Goal: Check status: Check status

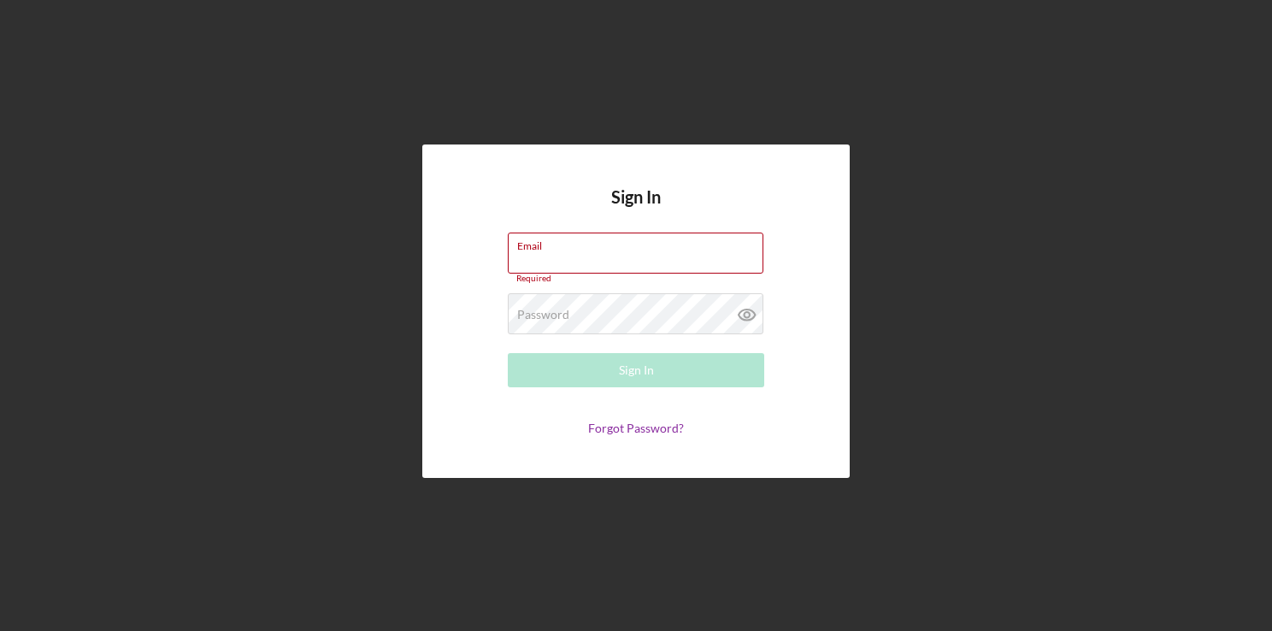
type input "[EMAIL_ADDRESS][DOMAIN_NAME]"
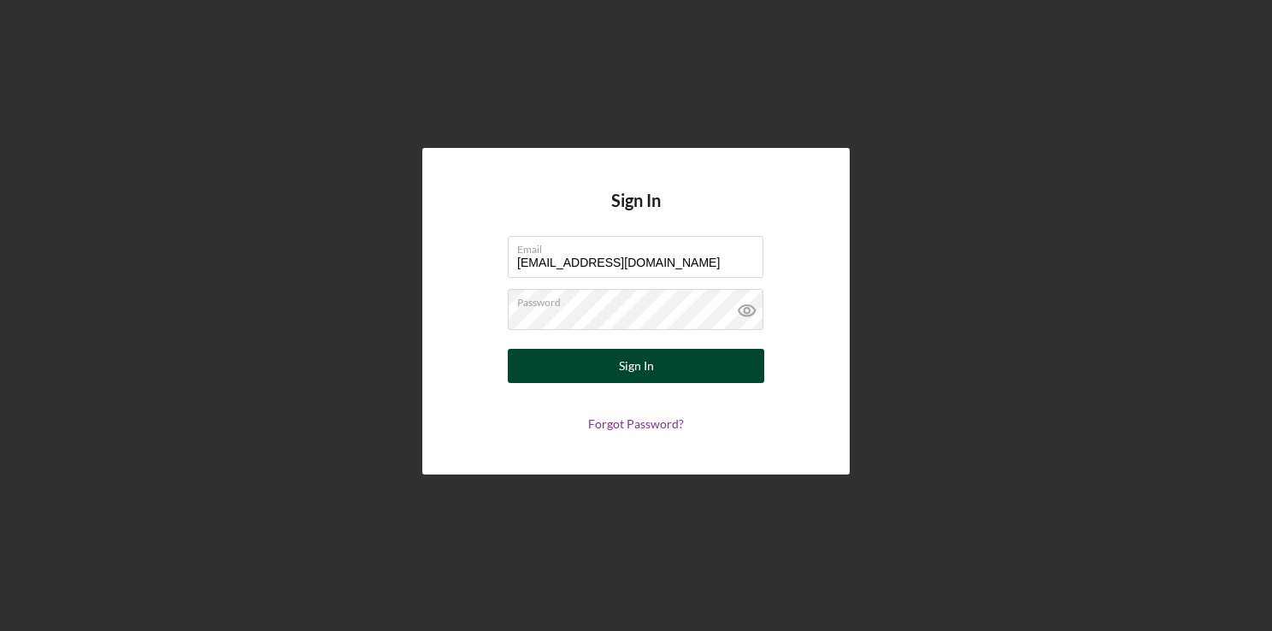
click at [687, 368] on button "Sign In" at bounding box center [636, 366] width 256 height 34
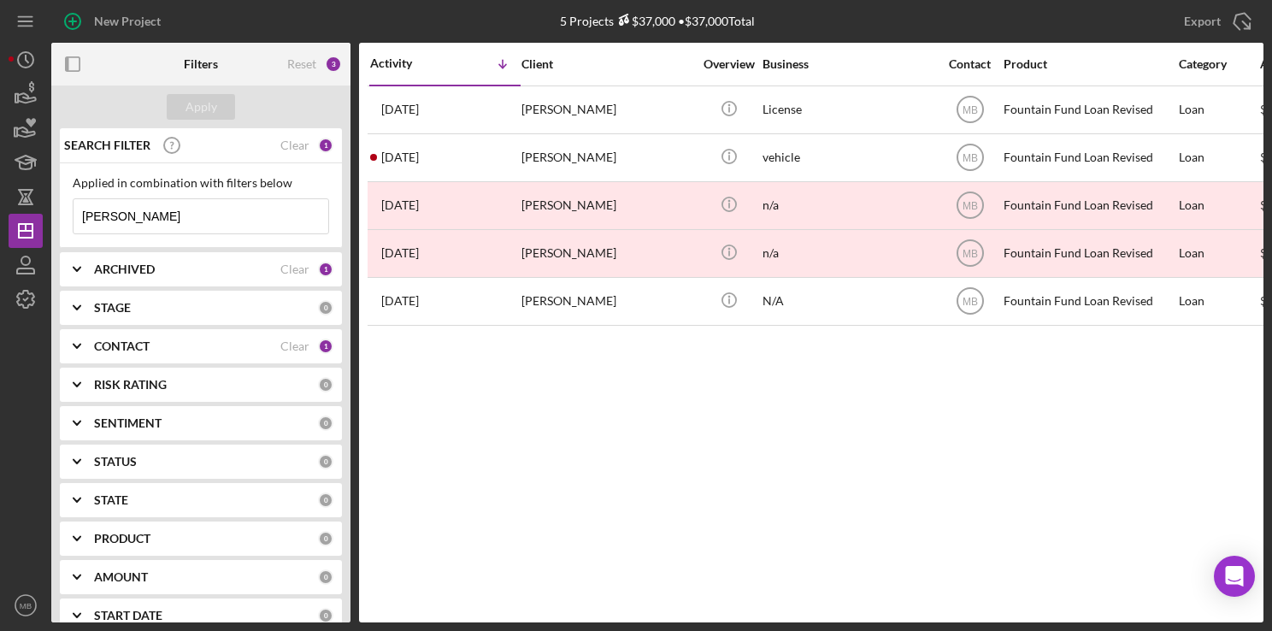
click at [259, 219] on input "[PERSON_NAME]" at bounding box center [201, 216] width 255 height 34
type input "m"
type input "[PERSON_NAME]"
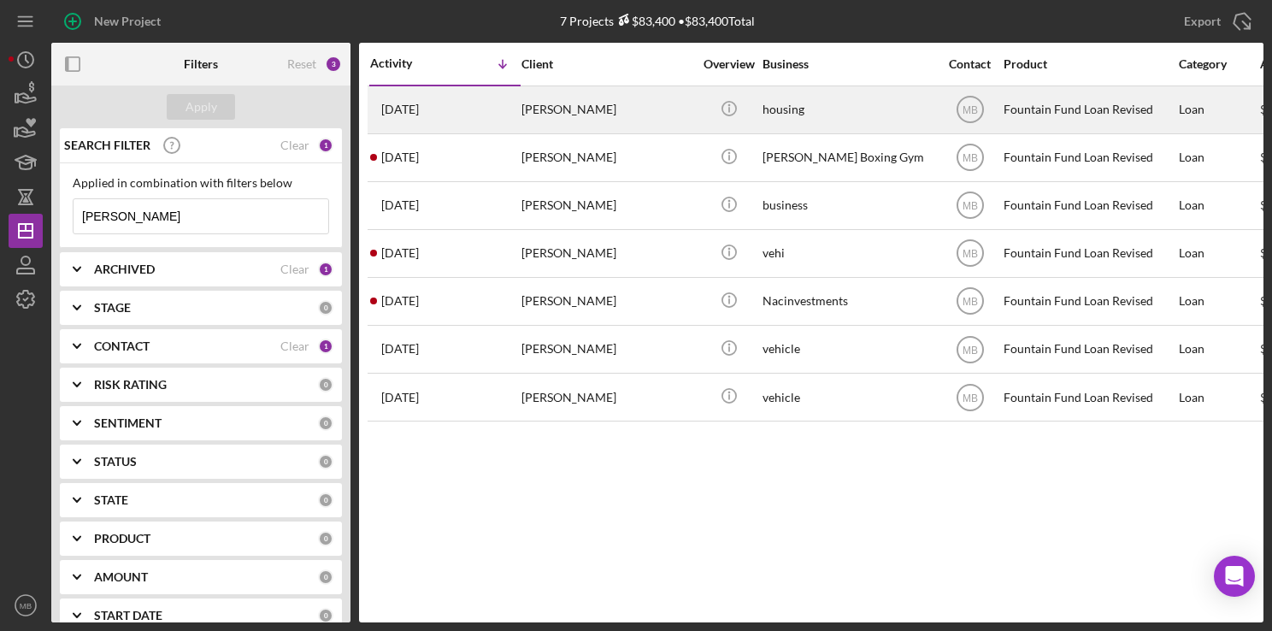
click at [486, 110] on div "[DATE] [PERSON_NAME]" at bounding box center [445, 109] width 150 height 45
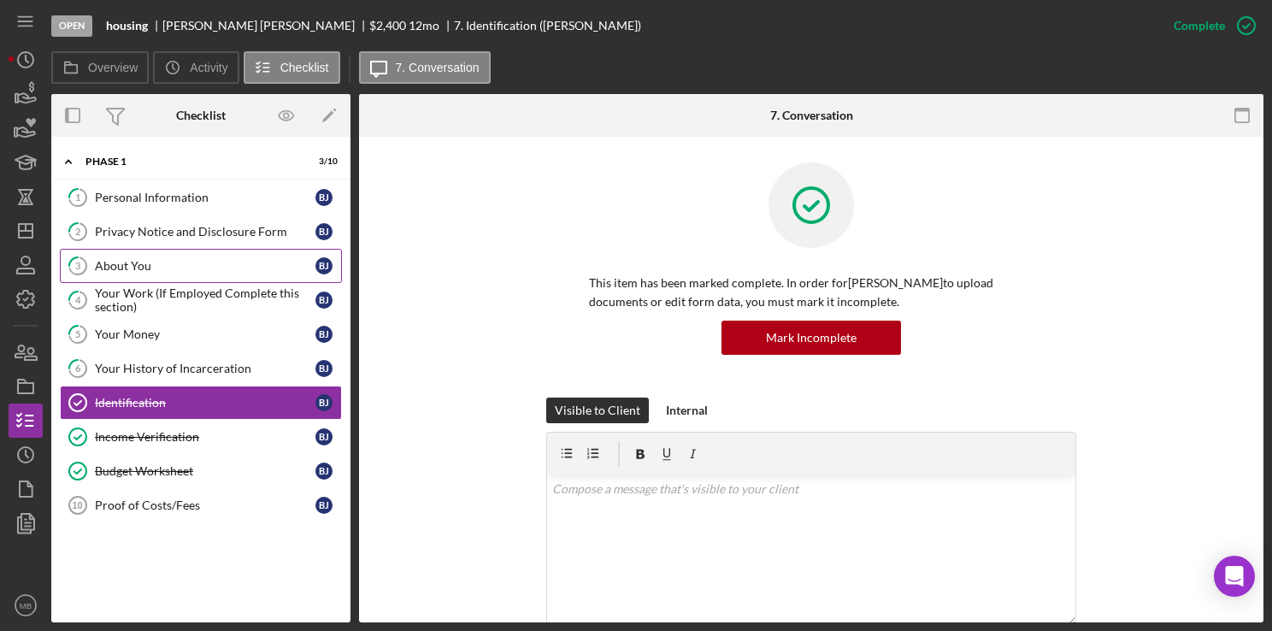
click at [213, 255] on link "3 About You [PERSON_NAME]" at bounding box center [201, 266] width 282 height 34
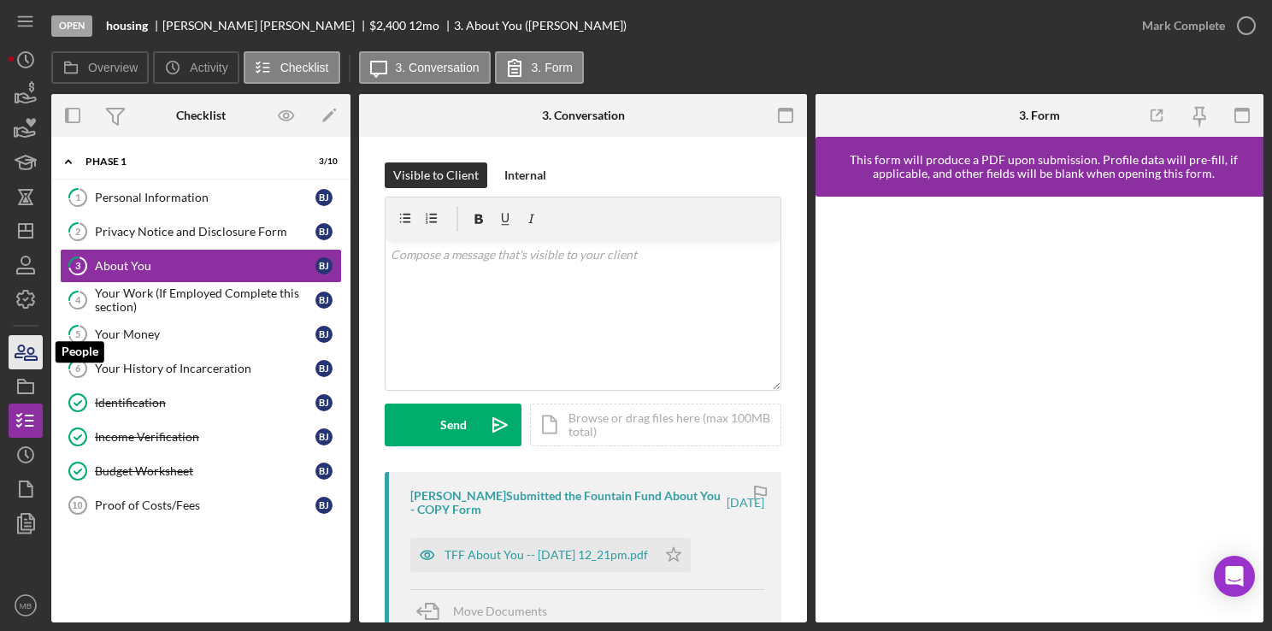
click at [21, 357] on icon "button" at bounding box center [19, 351] width 9 height 12
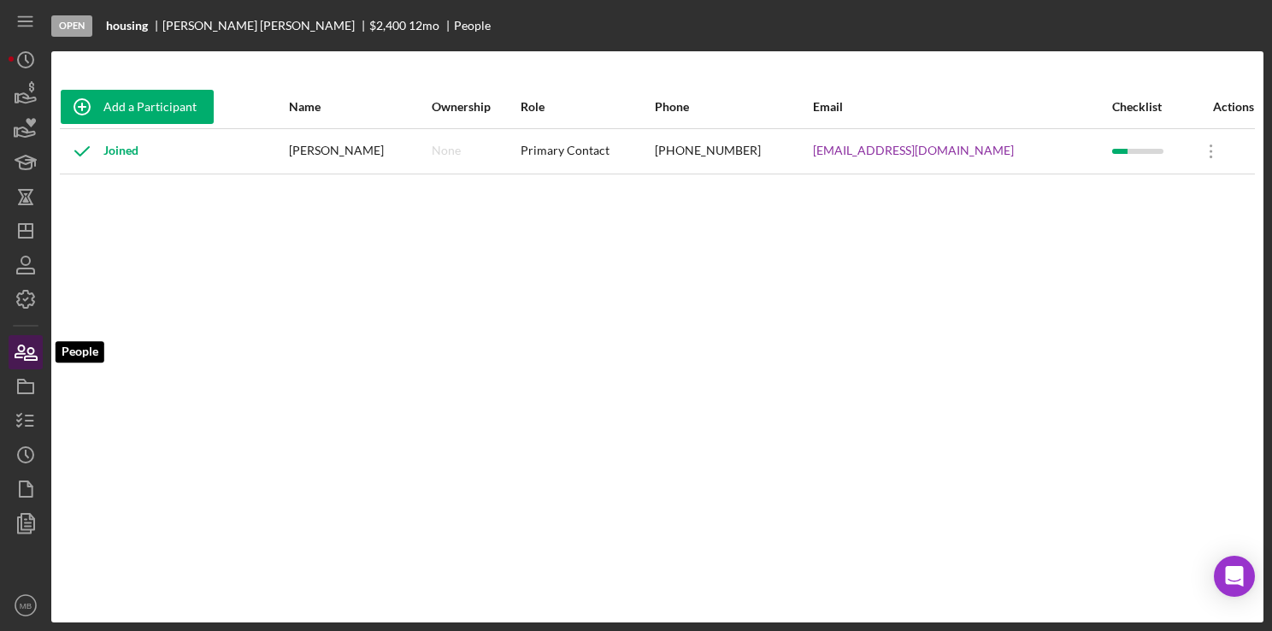
click at [21, 360] on icon "button" at bounding box center [25, 352] width 43 height 43
